Goal: Information Seeking & Learning: Learn about a topic

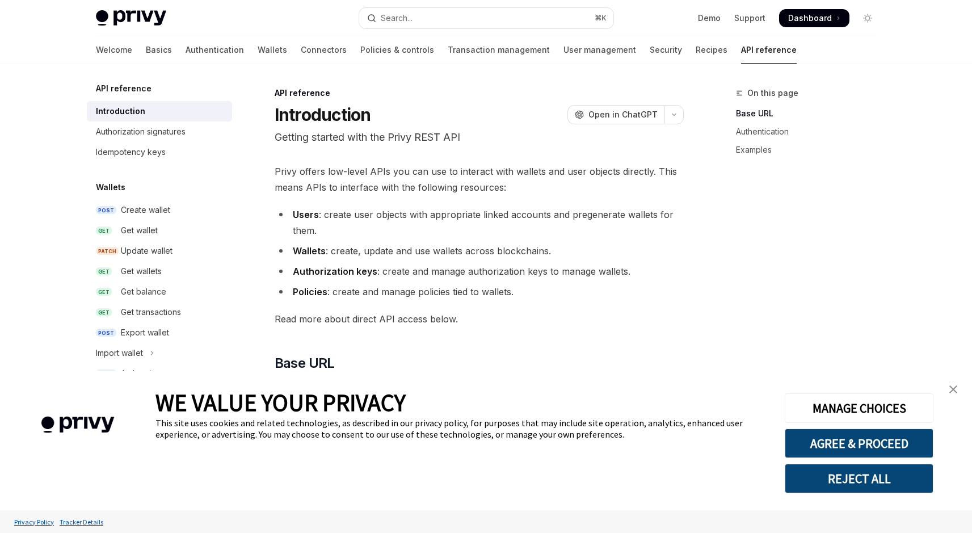
click at [954, 389] on img "close banner" at bounding box center [953, 389] width 8 height 8
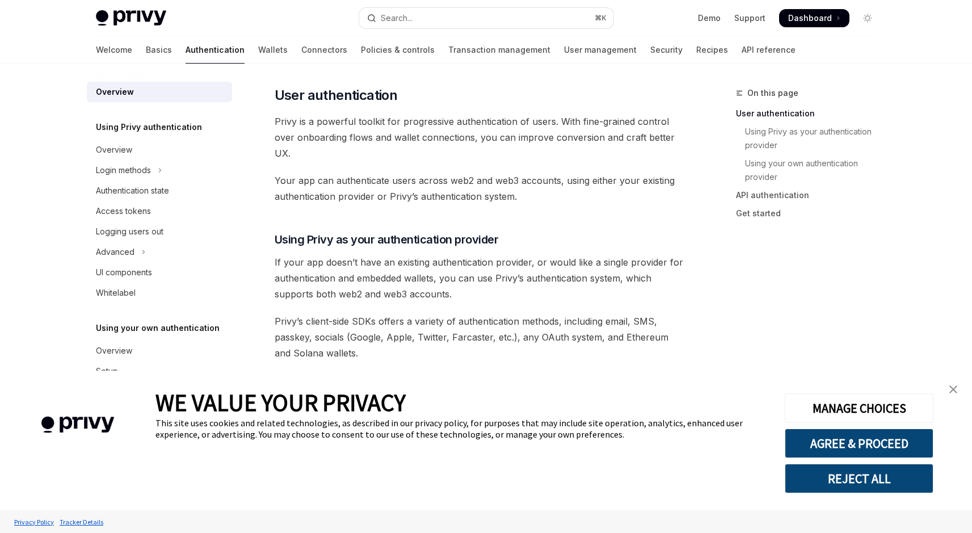
scroll to position [231, 0]
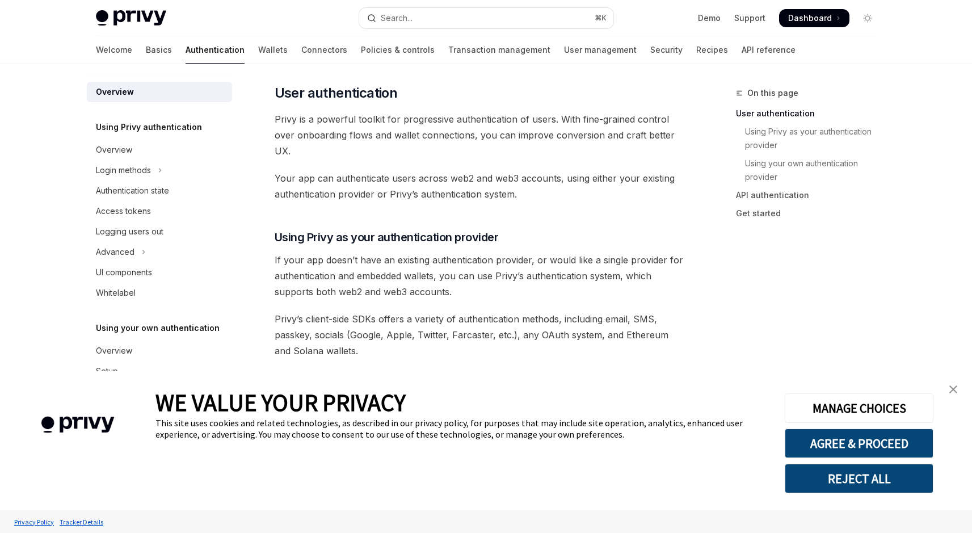
click at [962, 390] on link "close banner" at bounding box center [953, 389] width 23 height 23
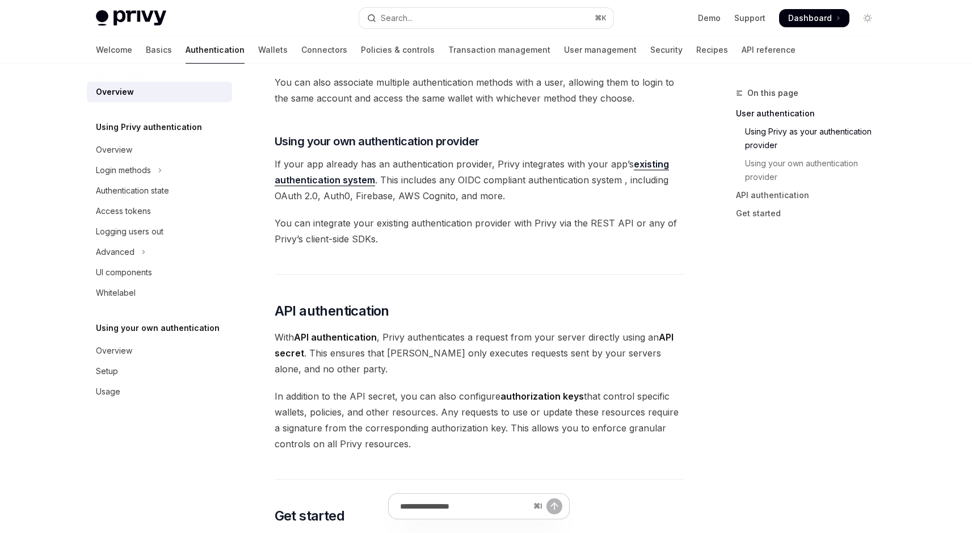
scroll to position [660, 0]
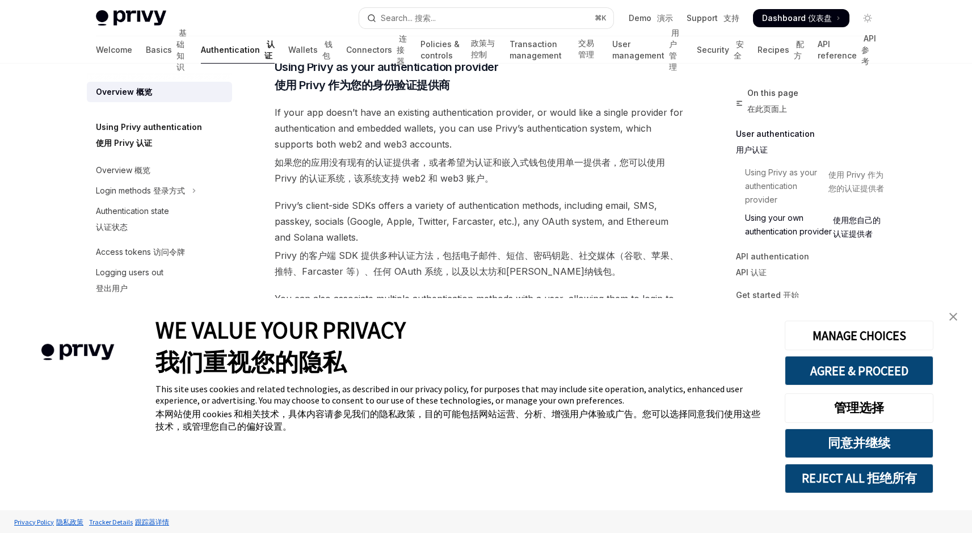
scroll to position [584, 0]
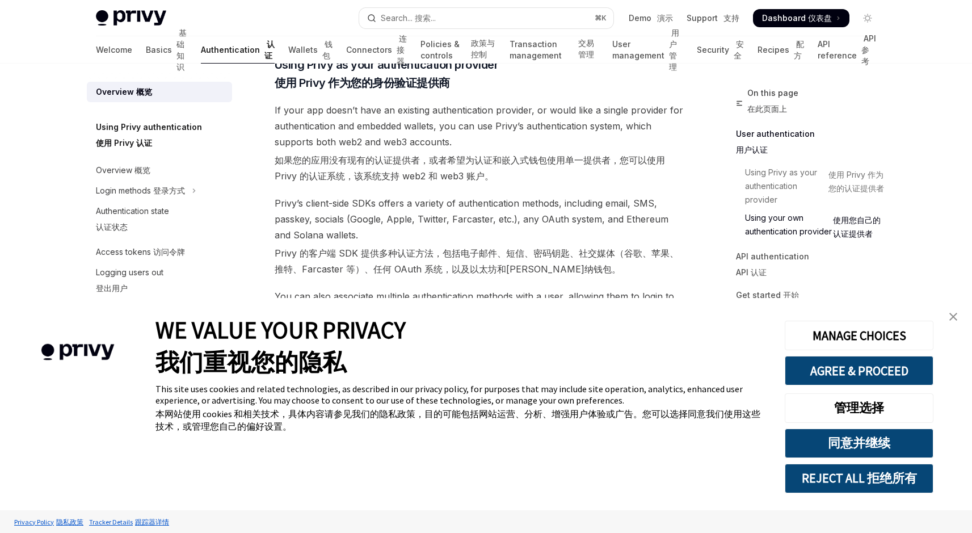
click at [949, 311] on link "close banner" at bounding box center [953, 316] width 23 height 23
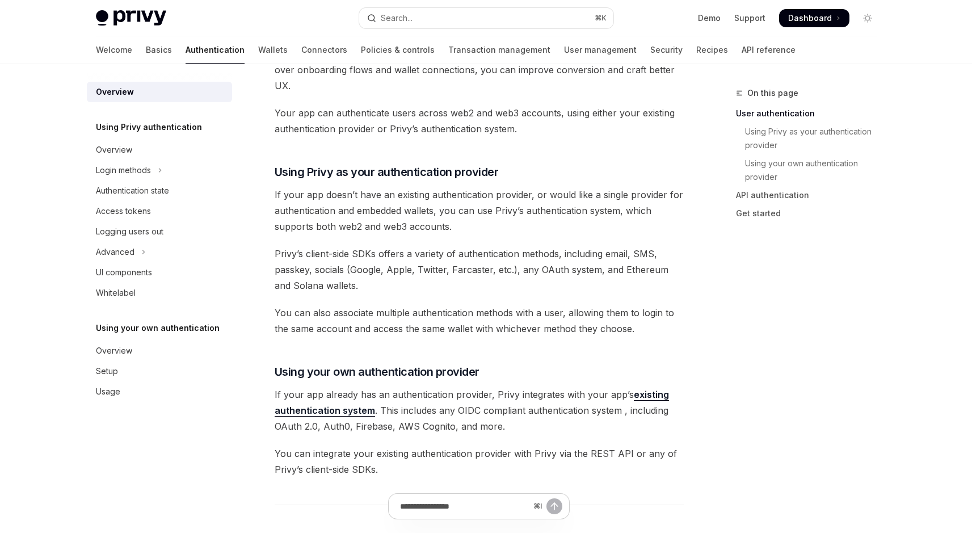
scroll to position [296, 0]
